Goal: Communication & Community: Answer question/provide support

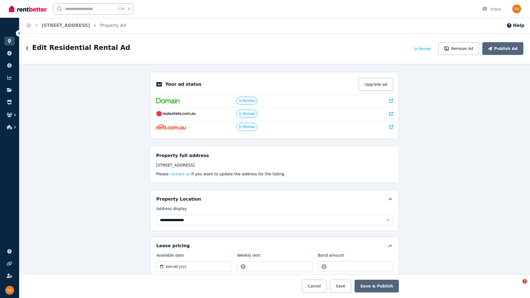
select select "**********"
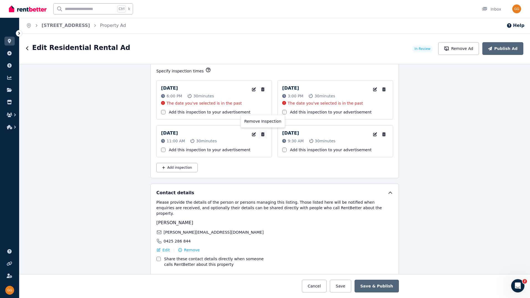
click at [261, 134] on icon "button" at bounding box center [262, 134] width 3 height 4
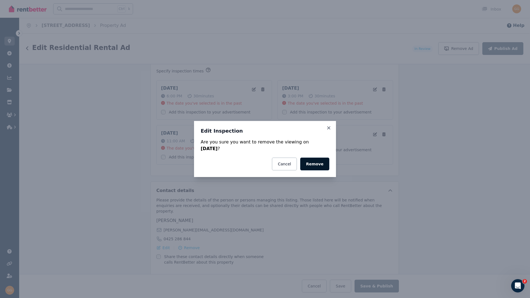
click at [313, 161] on button "Remove" at bounding box center [314, 163] width 29 height 13
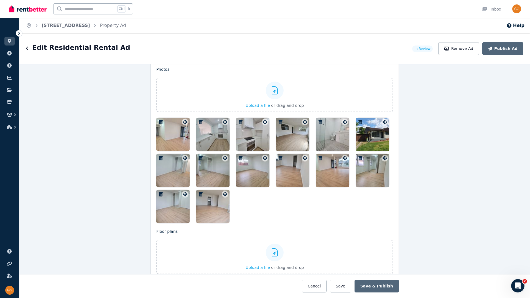
scroll to position [573, 0]
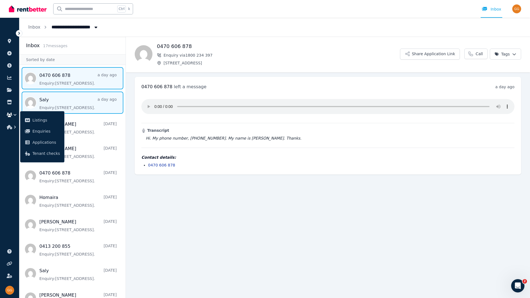
click at [70, 104] on span "Message list" at bounding box center [72, 102] width 106 height 22
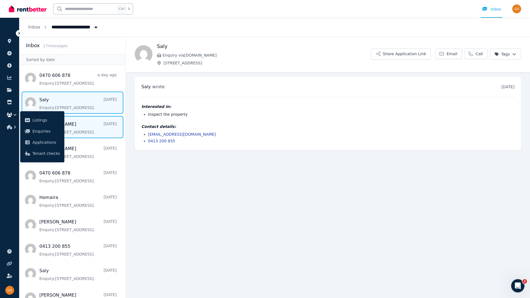
click at [93, 127] on span "Message list" at bounding box center [72, 127] width 106 height 22
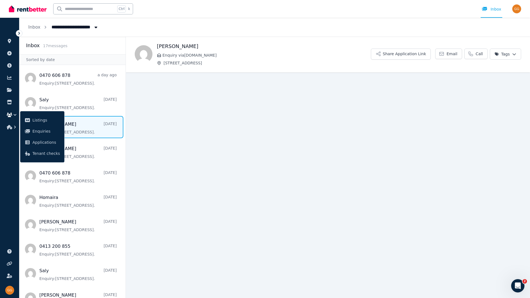
click at [13, 114] on icon "button" at bounding box center [15, 115] width 6 height 6
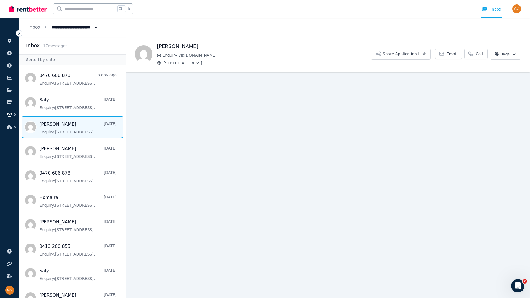
click at [14, 114] on icon "button" at bounding box center [15, 115] width 6 height 6
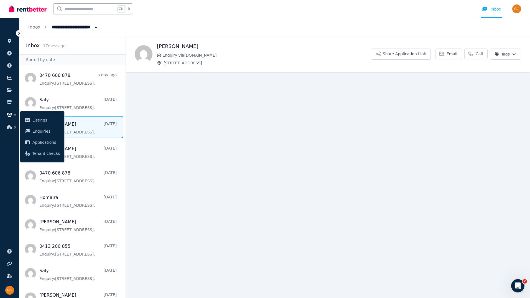
click at [10, 115] on icon "button" at bounding box center [10, 115] width 6 height 4
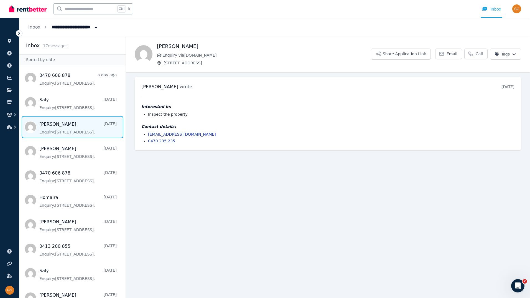
click at [86, 125] on span "Message list" at bounding box center [72, 127] width 106 height 22
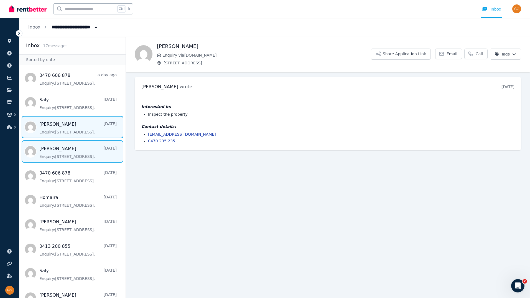
click at [73, 149] on span "Message list" at bounding box center [72, 151] width 106 height 22
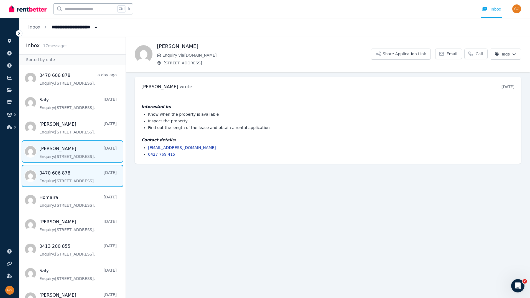
click at [63, 176] on span "Message list" at bounding box center [72, 176] width 106 height 22
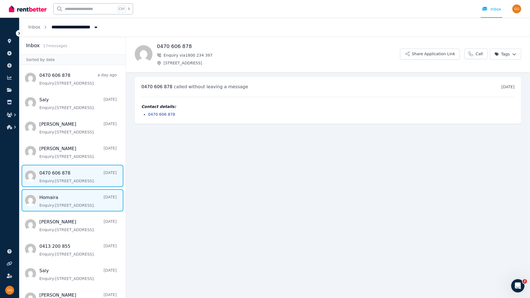
click at [62, 202] on span "Message list" at bounding box center [72, 200] width 106 height 22
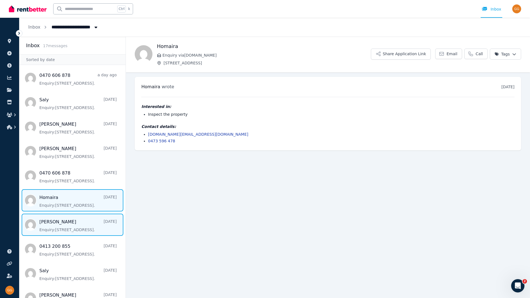
click at [61, 222] on span "Message list" at bounding box center [72, 224] width 106 height 22
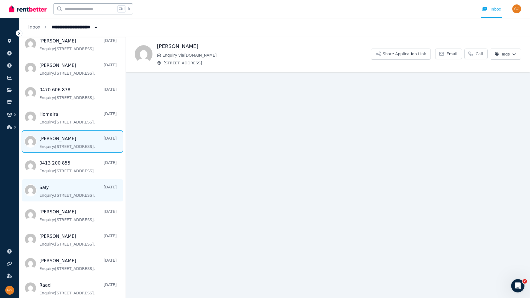
scroll to position [111, 0]
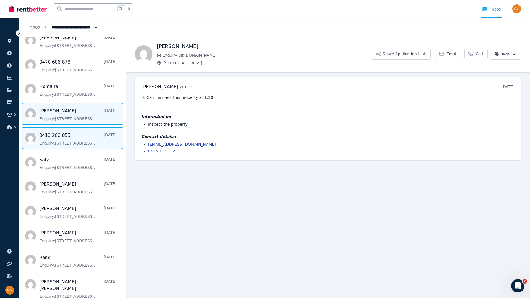
click at [84, 132] on span "Message list" at bounding box center [72, 138] width 106 height 22
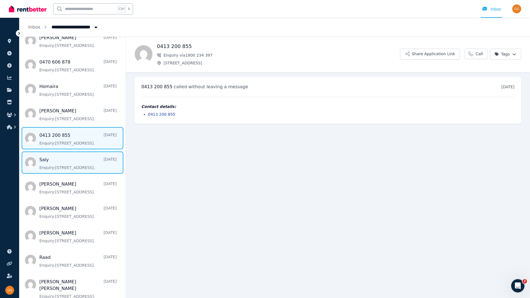
click at [70, 170] on span "Message list" at bounding box center [72, 162] width 106 height 22
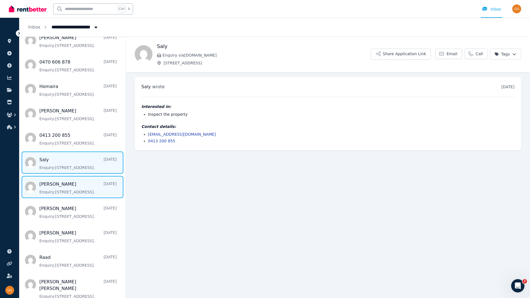
click at [69, 177] on span "Message list" at bounding box center [72, 187] width 106 height 22
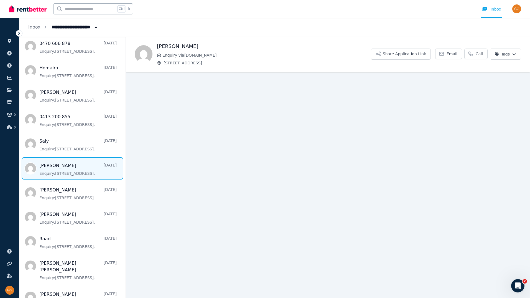
scroll to position [139, 0]
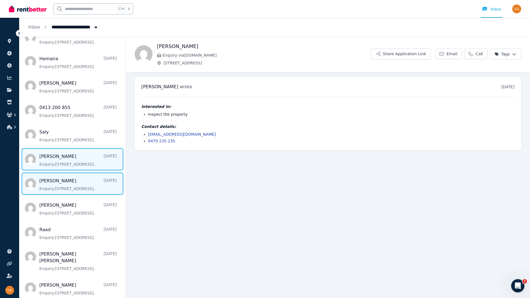
click at [68, 182] on span "Message list" at bounding box center [72, 183] width 106 height 22
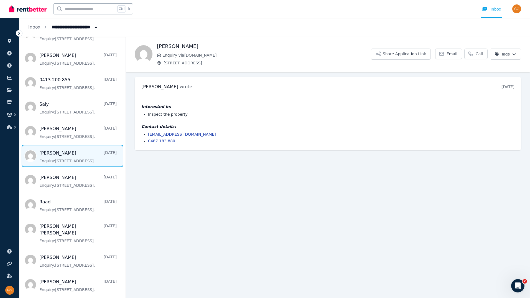
scroll to position [191, 0]
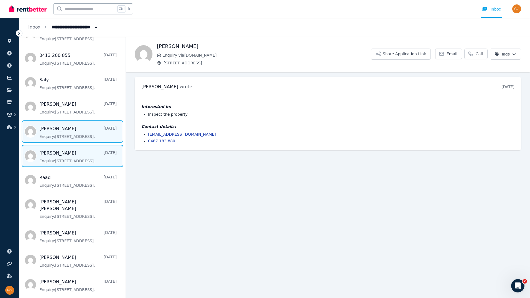
click at [78, 167] on span "Message list" at bounding box center [72, 156] width 106 height 22
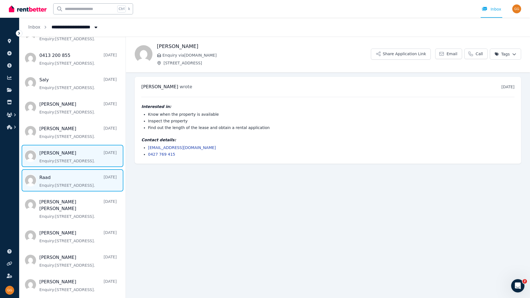
click at [74, 186] on span "Message list" at bounding box center [72, 180] width 106 height 22
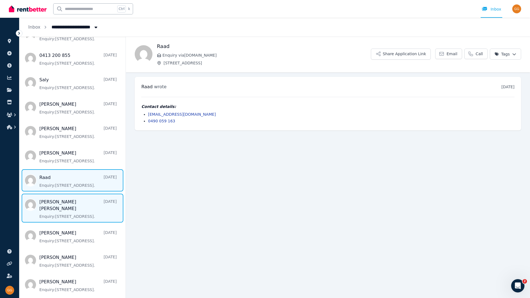
click at [80, 203] on span "Message list" at bounding box center [72, 207] width 106 height 29
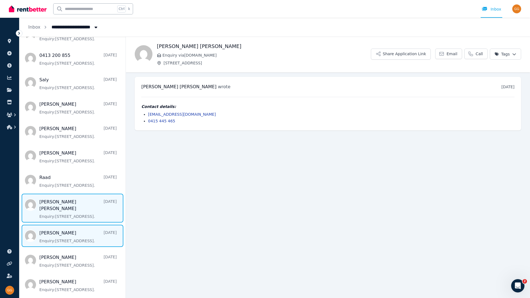
click at [65, 229] on span "Message list" at bounding box center [72, 236] width 106 height 22
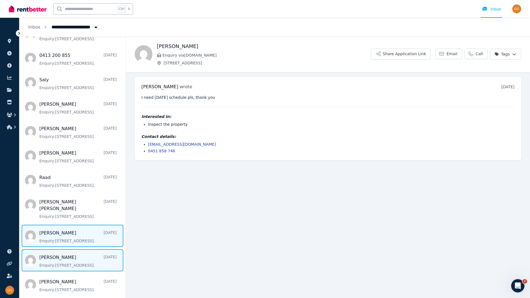
click at [91, 254] on span "Message list" at bounding box center [72, 260] width 106 height 22
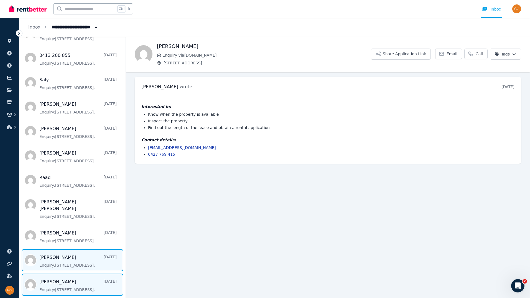
click at [80, 279] on span "Message list" at bounding box center [72, 284] width 106 height 22
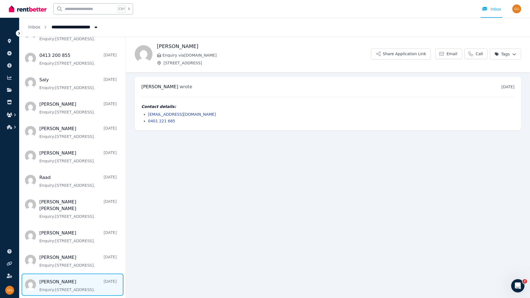
click at [12, 114] on icon "button" at bounding box center [15, 115] width 6 height 6
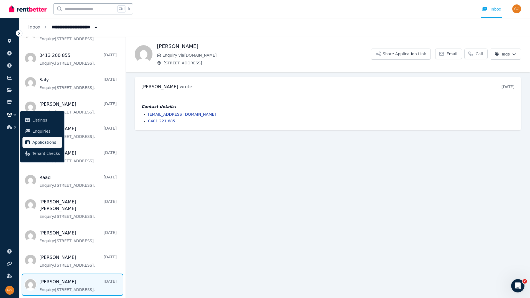
click at [32, 138] on link "Applications" at bounding box center [42, 142] width 40 height 11
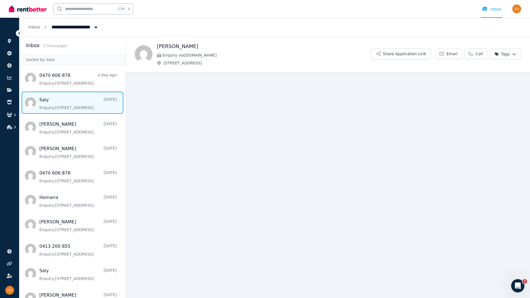
click at [59, 104] on span "Message list" at bounding box center [72, 102] width 106 height 22
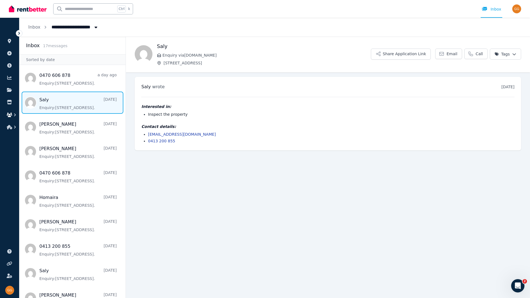
click at [10, 113] on icon "button" at bounding box center [10, 115] width 6 height 4
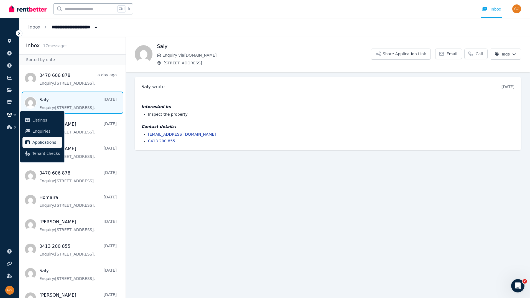
click at [34, 142] on span "Applications" at bounding box center [45, 142] width 27 height 7
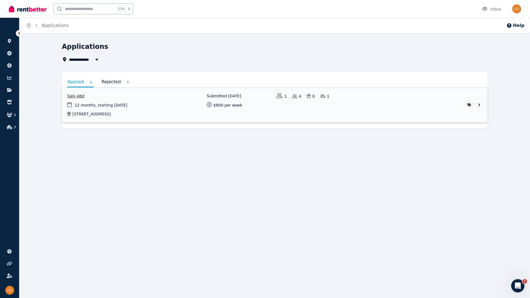
click at [97, 108] on link "View application: Saly Abd" at bounding box center [275, 105] width 426 height 35
